Goal: Browse casually

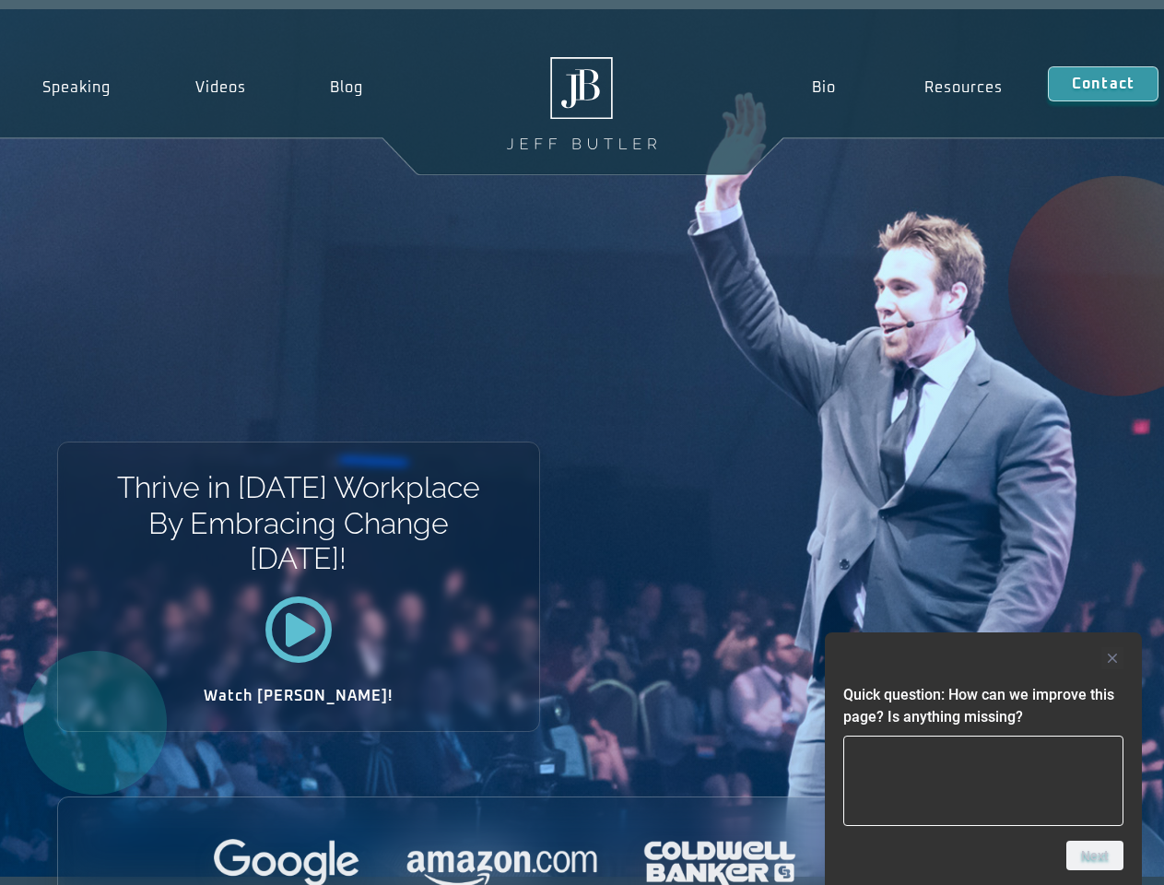
click at [582, 442] on div "Thrive in [DATE] Workplace By Embracing Change [DATE]! Watch [PERSON_NAME]!" at bounding box center [582, 442] width 1164 height 867
click at [984, 658] on div at bounding box center [983, 658] width 280 height 22
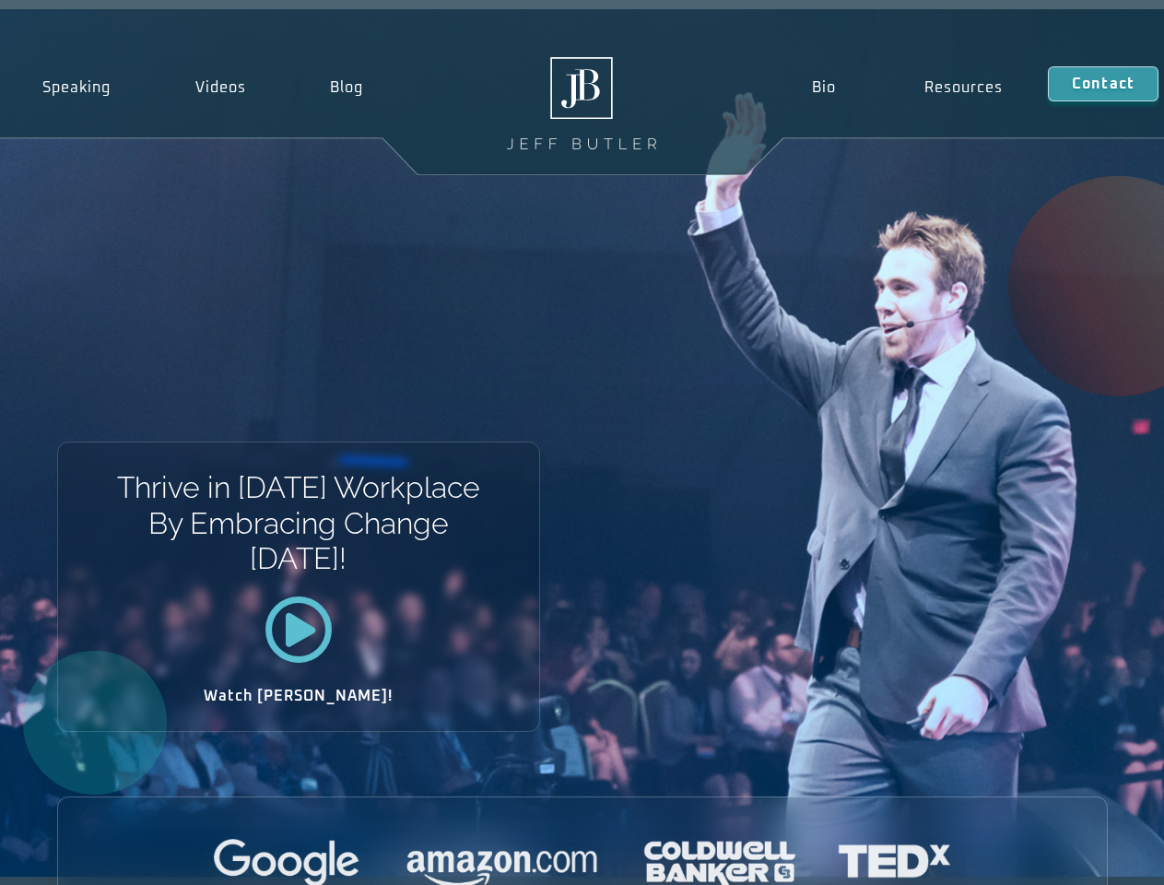
click at [1095, 855] on div at bounding box center [582, 864] width 1049 height 51
